Goal: Task Accomplishment & Management: Use online tool/utility

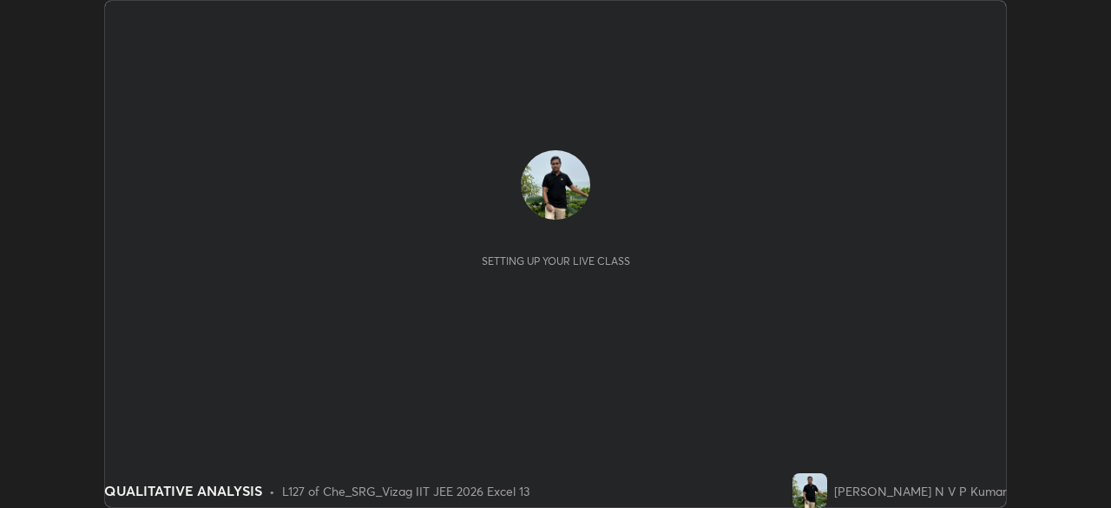
scroll to position [508, 1111]
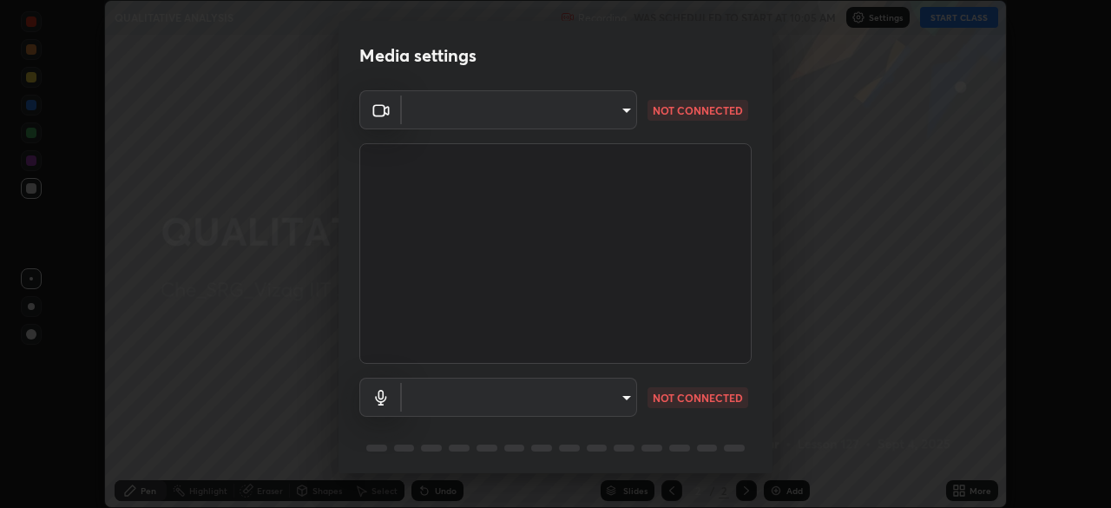
type input "28c77eb1207c253e0561ec2854c37fce72bb755ea7e09e99d45e93fee7f9f977"
type input "9420e0a8eec55b811bef330befdaa823de0ea9ed25cc5b23e024622b689fbda2"
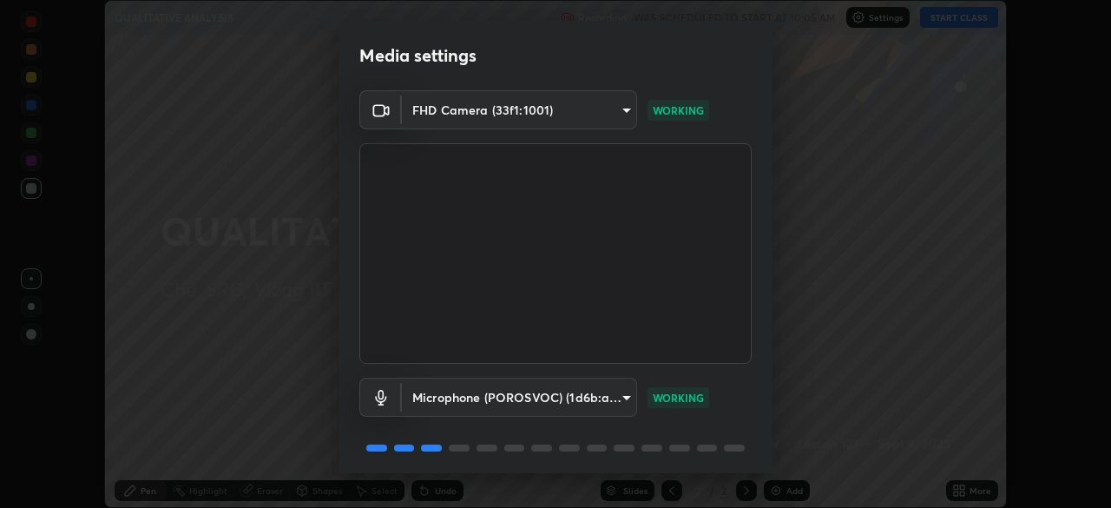
scroll to position [62, 0]
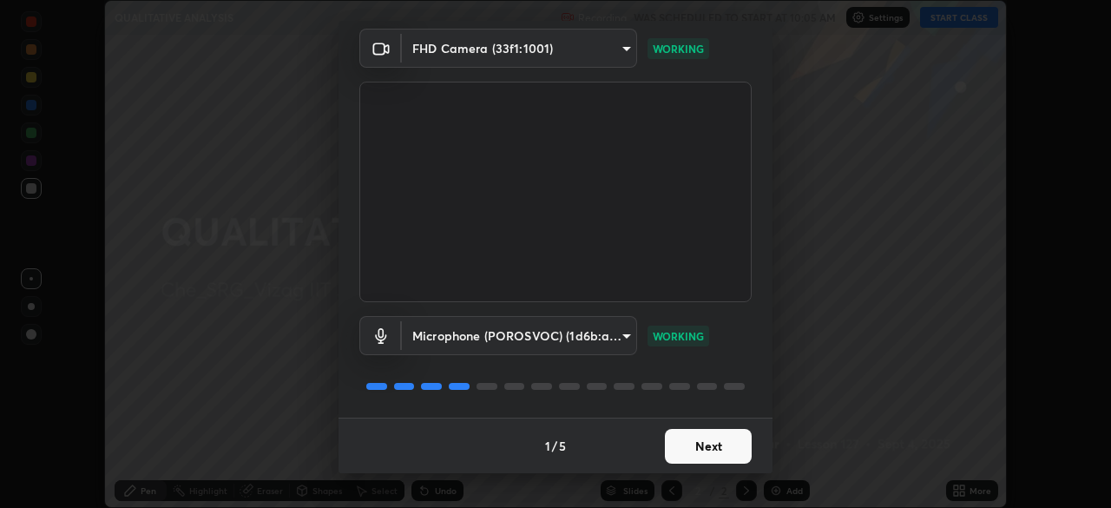
click at [722, 452] on button "Next" at bounding box center [708, 446] width 87 height 35
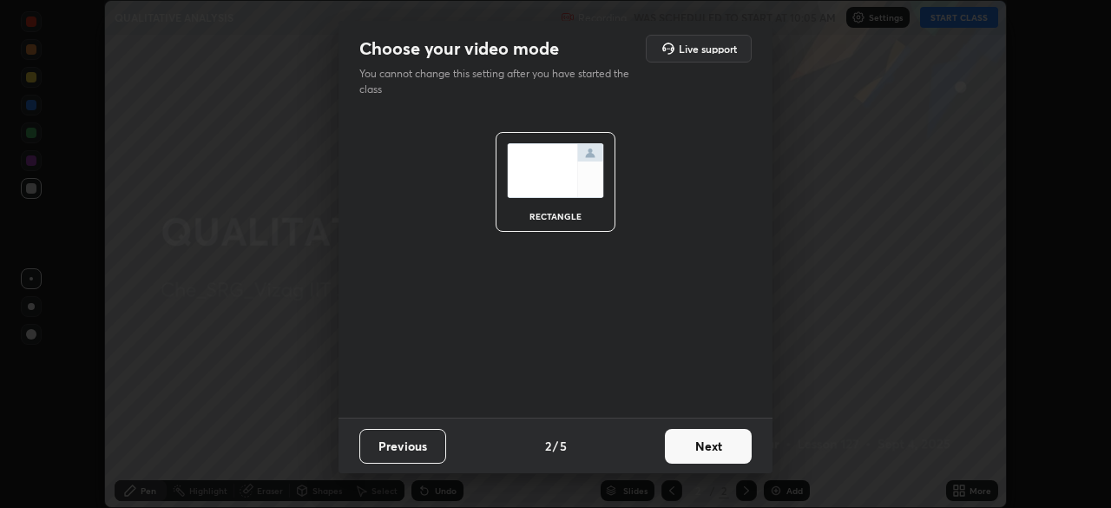
scroll to position [0, 0]
click at [723, 454] on button "Next" at bounding box center [708, 446] width 87 height 35
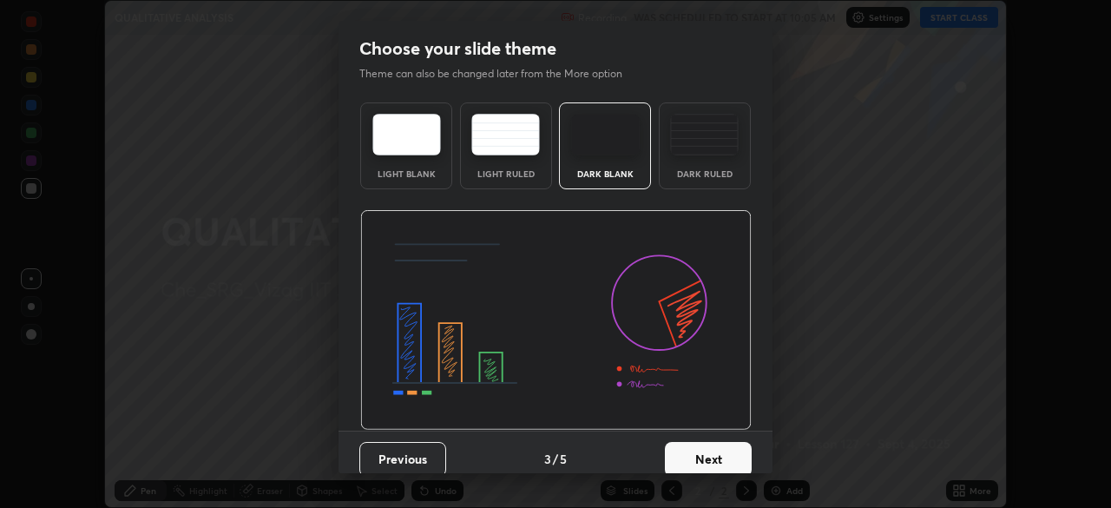
click at [725, 458] on button "Next" at bounding box center [708, 459] width 87 height 35
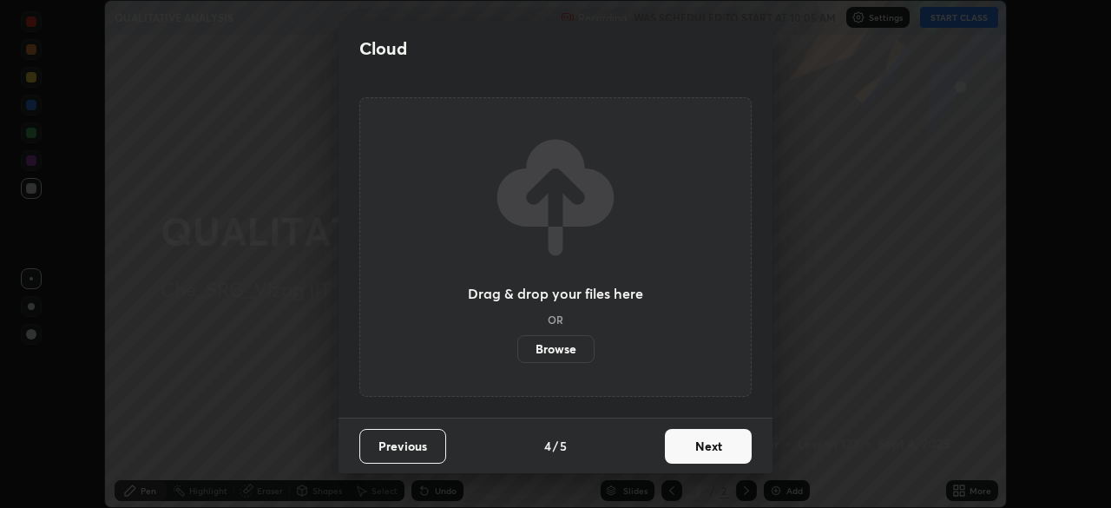
click at [729, 456] on button "Next" at bounding box center [708, 446] width 87 height 35
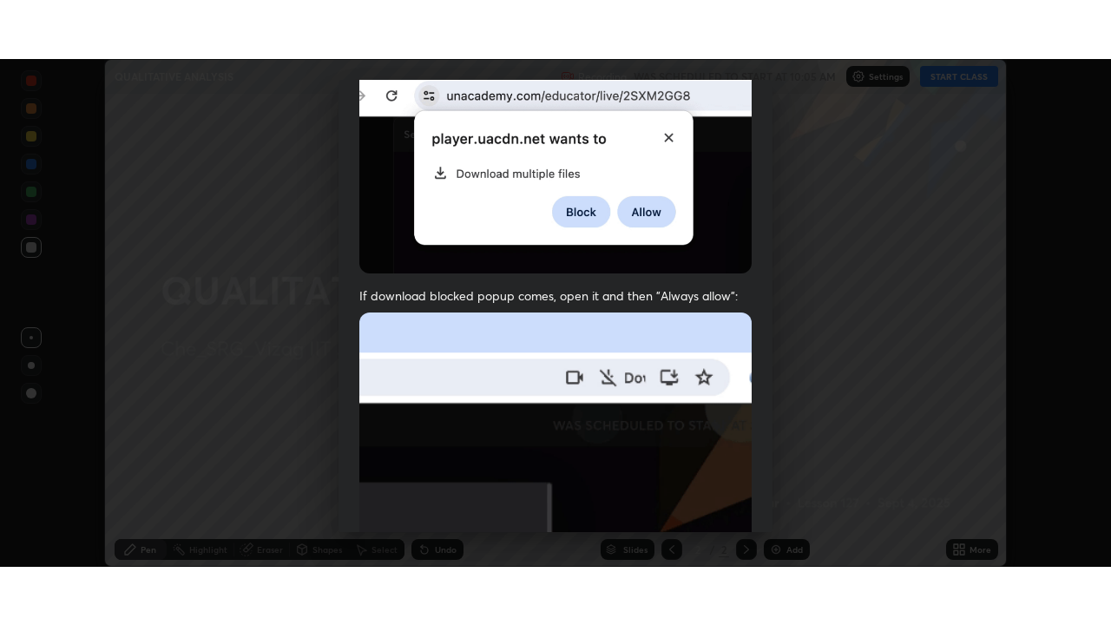
scroll to position [416, 0]
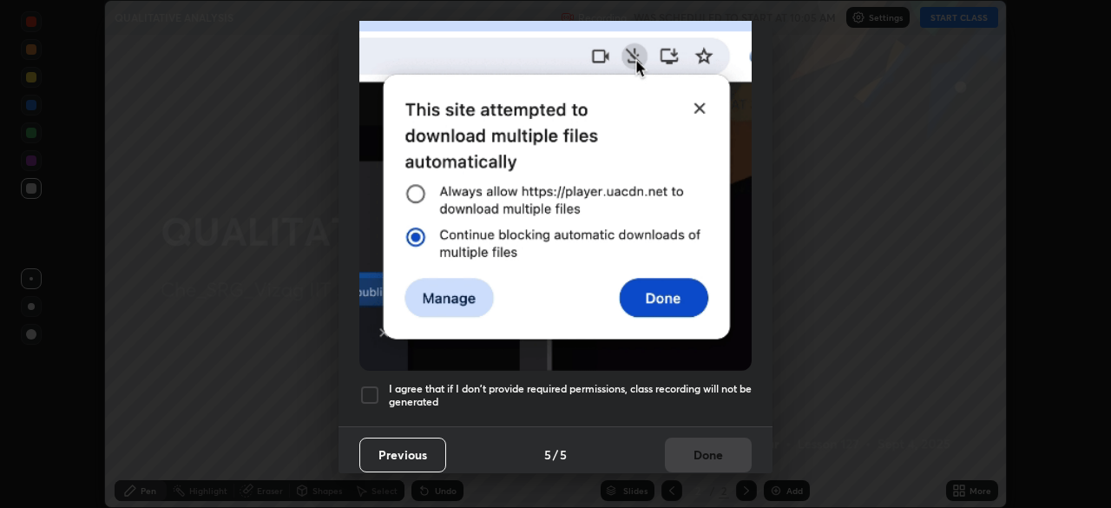
click at [663, 385] on h5 "I agree that if I don't provide required permissions, class recording will not …" at bounding box center [570, 395] width 363 height 27
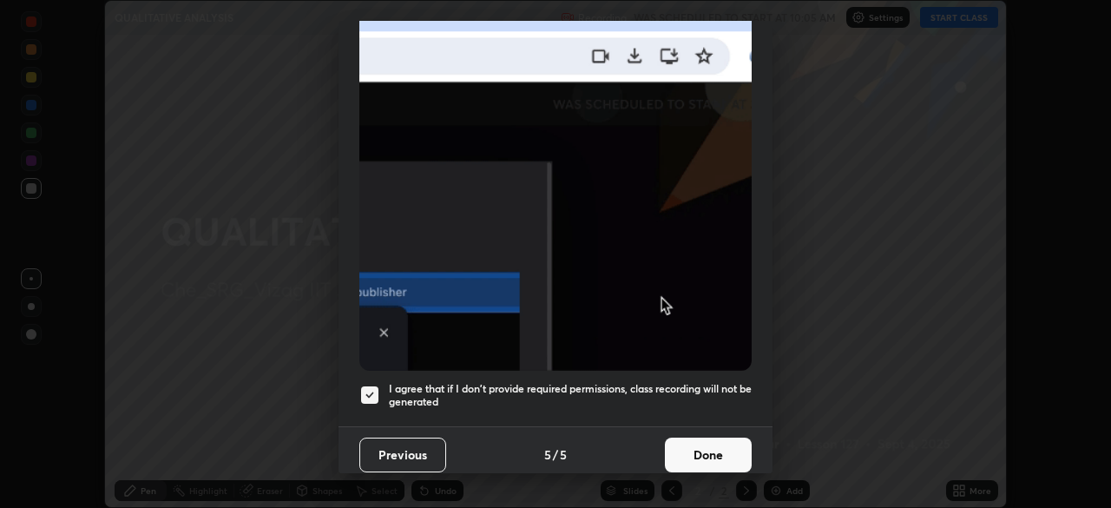
click at [696, 451] on button "Done" at bounding box center [708, 455] width 87 height 35
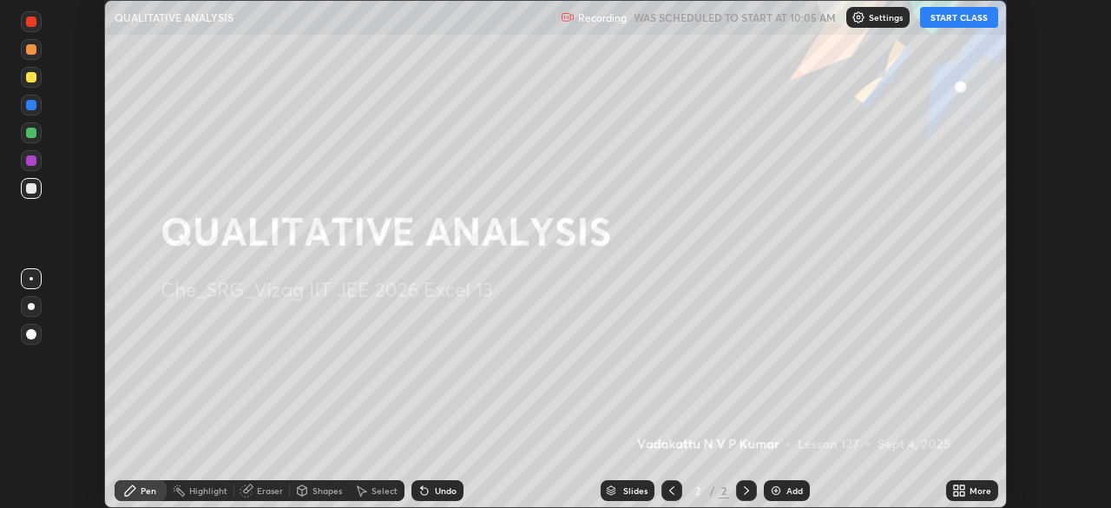
click at [959, 17] on button "START CLASS" at bounding box center [959, 17] width 78 height 21
click at [962, 490] on icon at bounding box center [960, 491] width 14 height 14
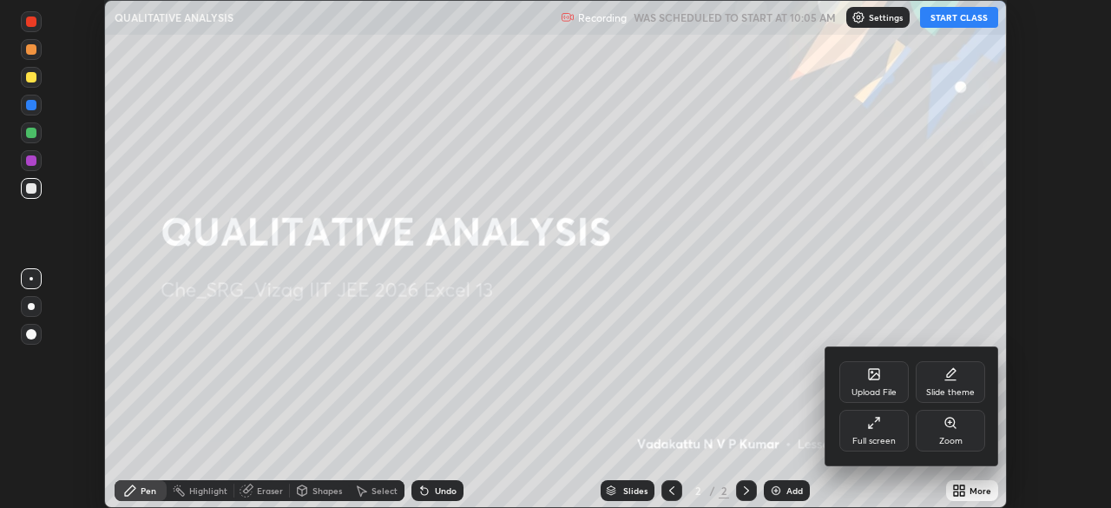
click at [871, 424] on icon at bounding box center [874, 423] width 14 height 14
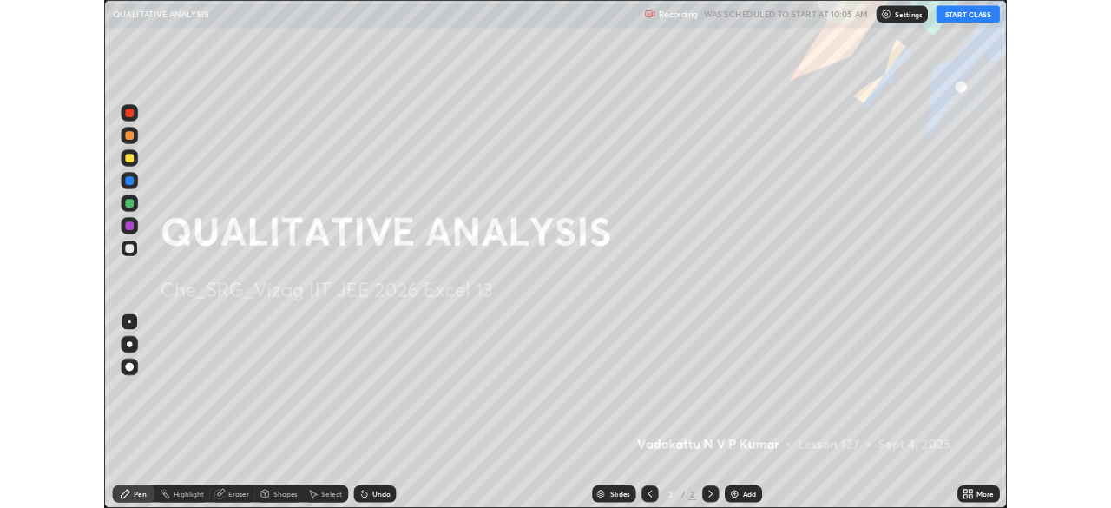
scroll to position [625, 1111]
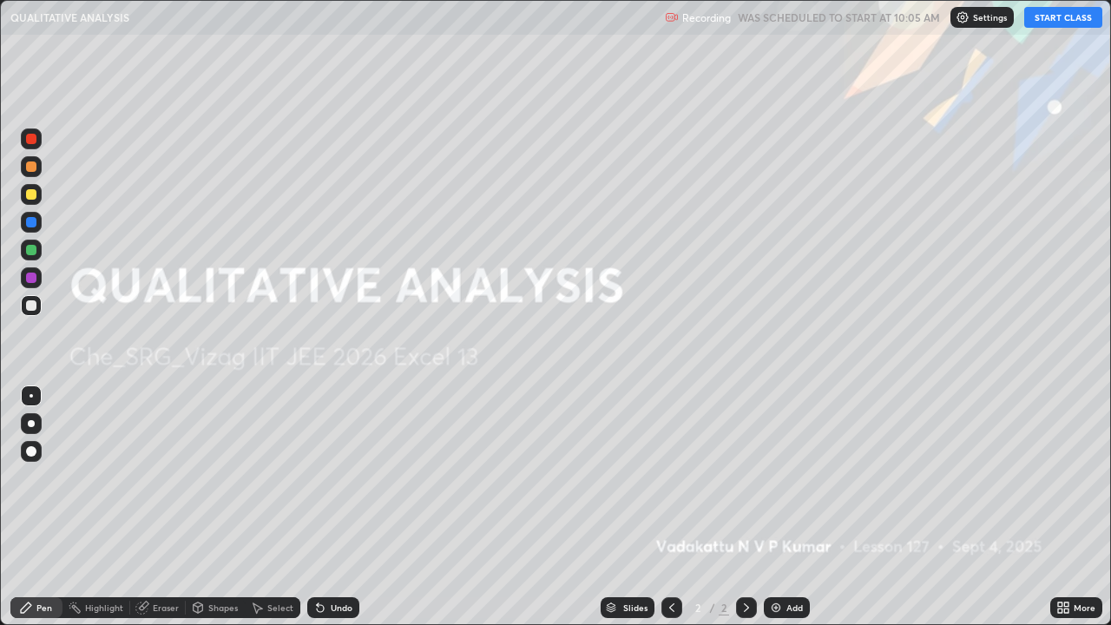
click at [787, 507] on div "Add" at bounding box center [795, 607] width 16 height 9
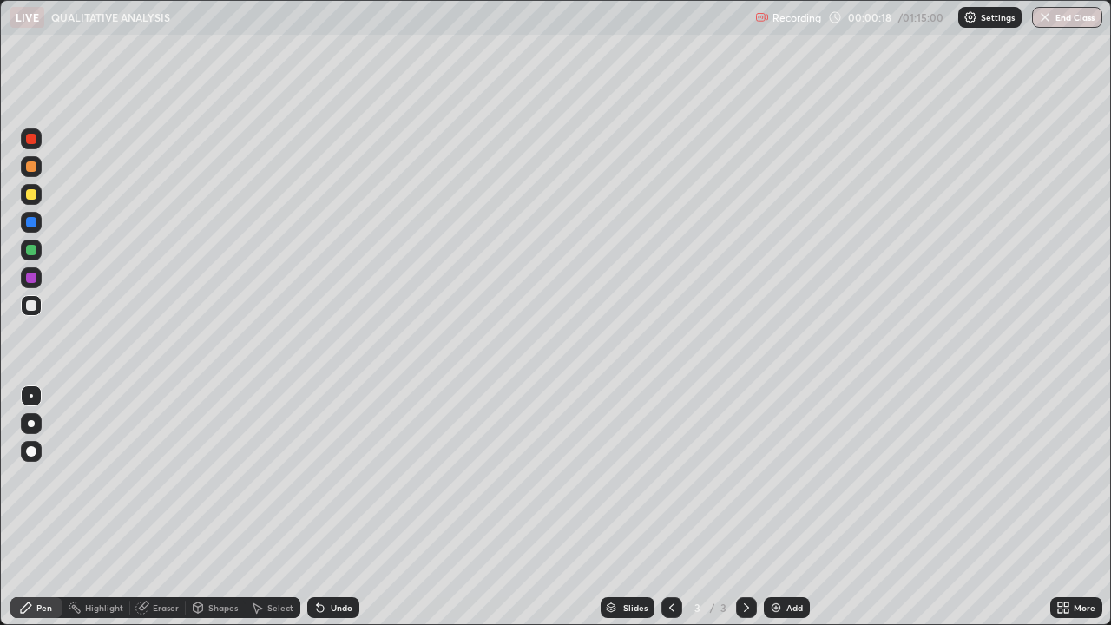
click at [1067, 507] on icon at bounding box center [1067, 605] width 4 height 4
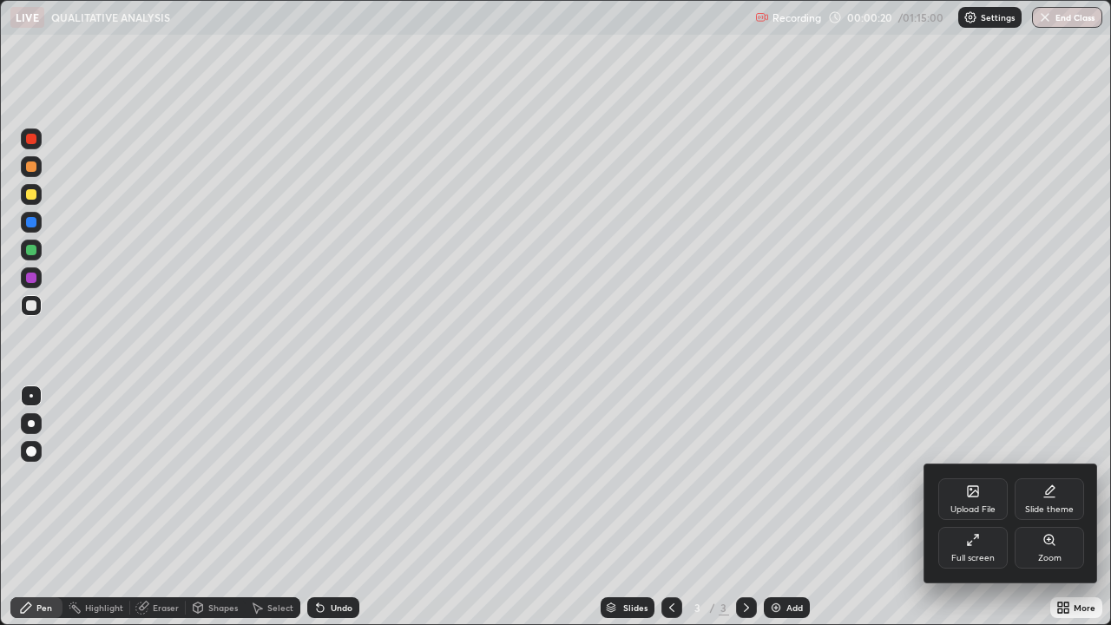
click at [973, 507] on icon at bounding box center [973, 540] width 14 height 14
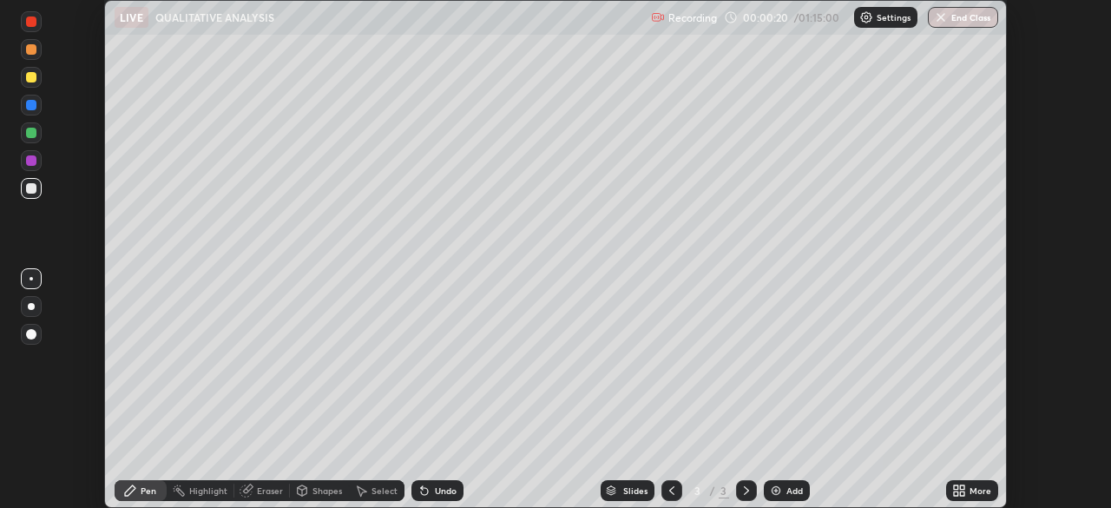
scroll to position [86325, 85722]
